Goal: Task Accomplishment & Management: Use online tool/utility

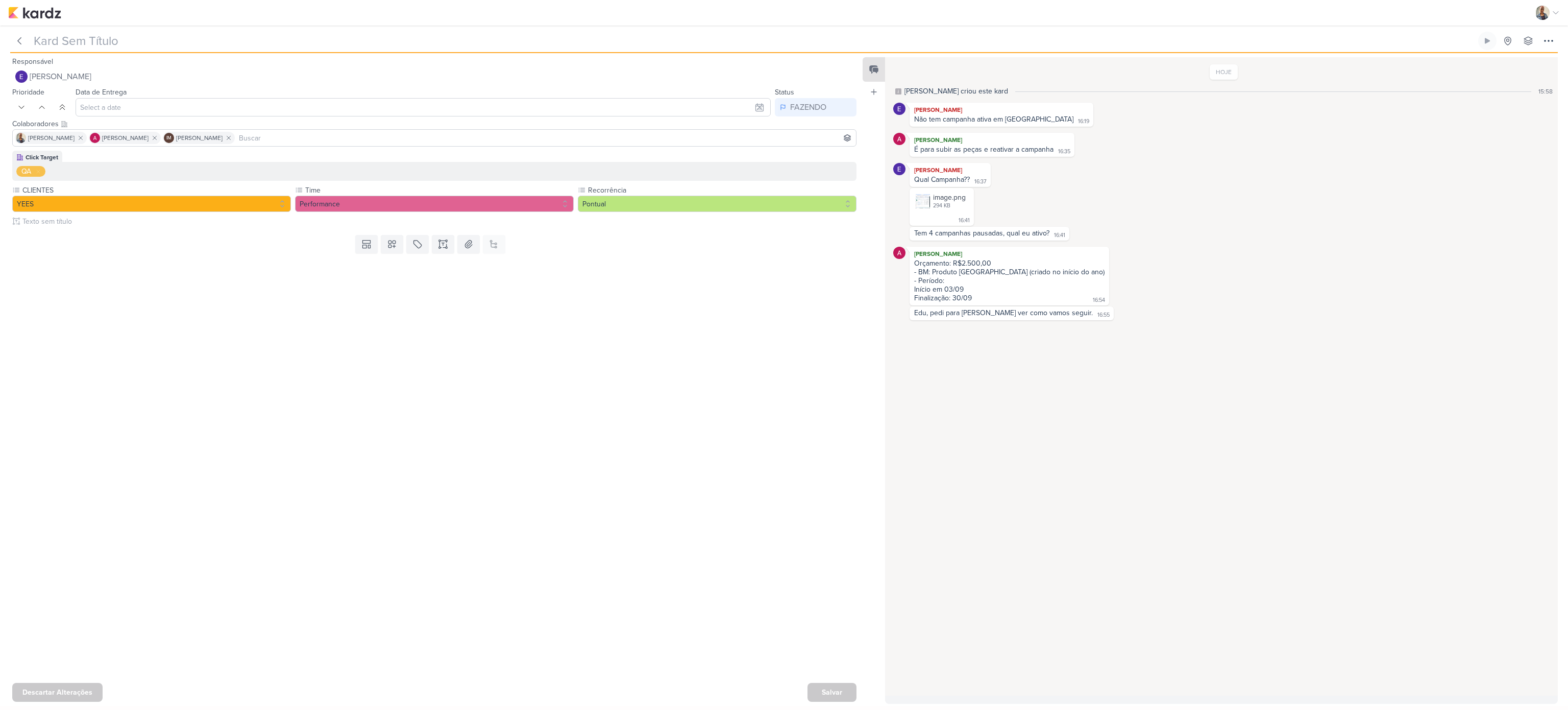
type input "Subir novo criativo aprovado_6709024_YEES_PARQUE_BUENA_VISTA_NOVA_CAMPANHA_TEAS…"
type input "[DATE] 18:00"
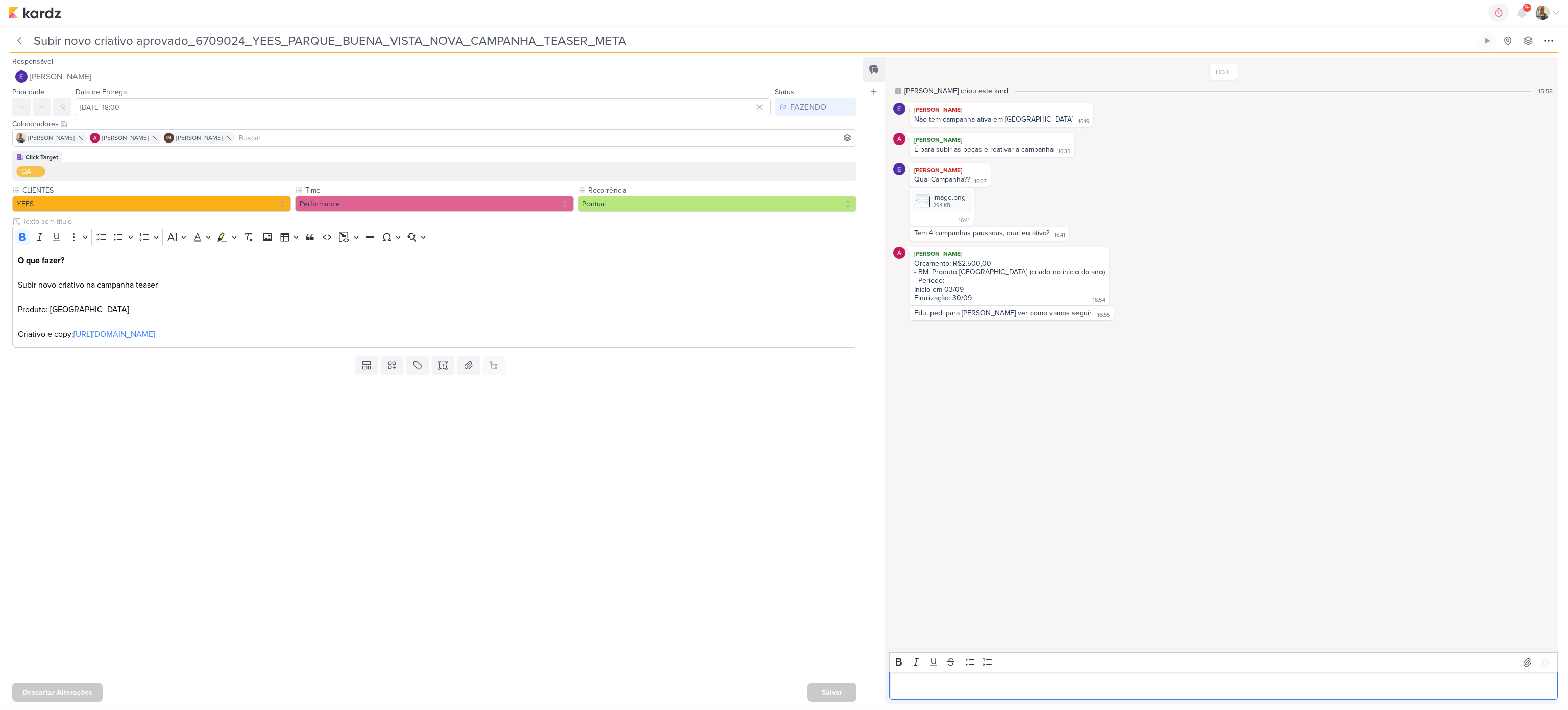
click at [994, 674] on div "Editor editing area: main" at bounding box center [1223, 685] width 668 height 28
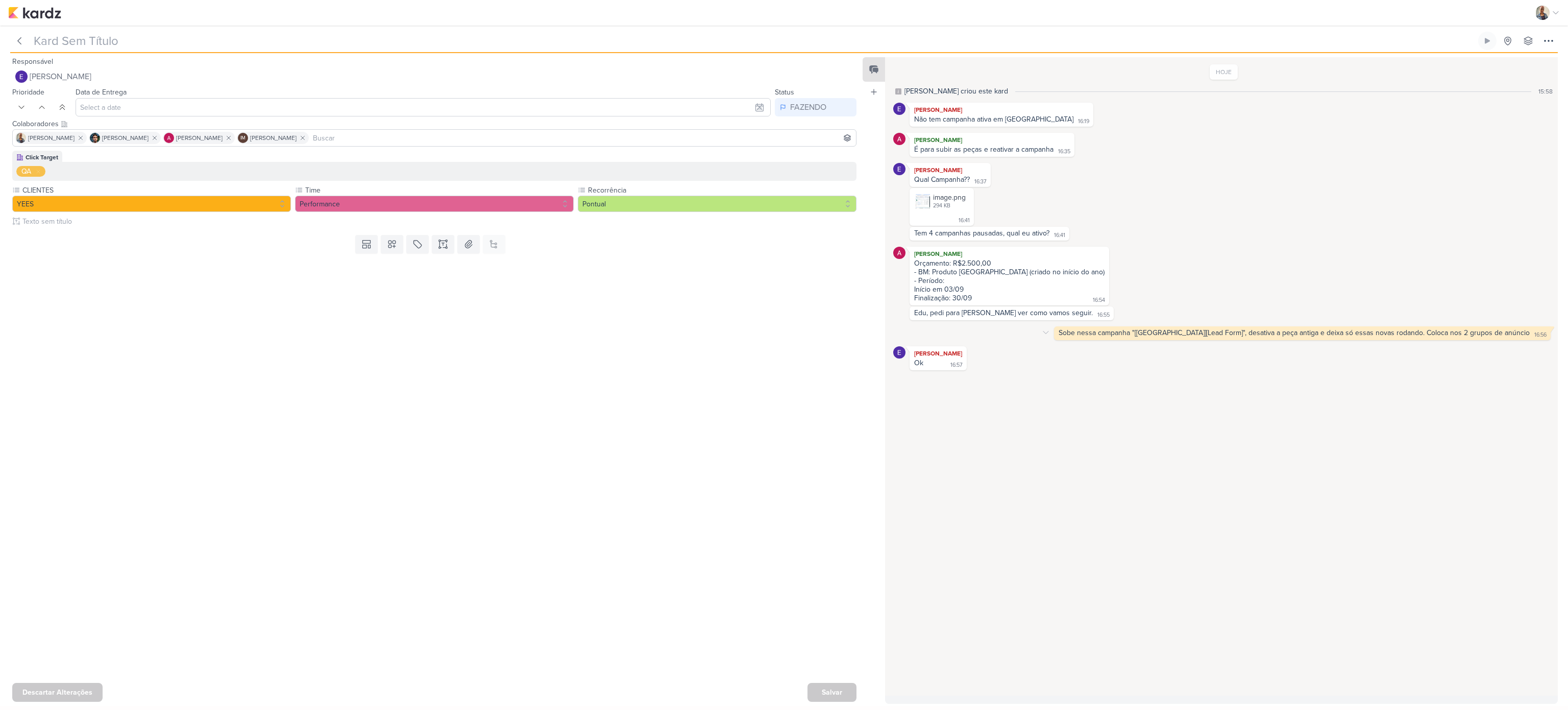
type input "Subir novo criativo aprovado_6709024_YEES_PARQUE_BUENA_VISTA_NOVA_CAMPANHA_TEAS…"
type input "[DATE] 18:00"
